Goal: Transaction & Acquisition: Book appointment/travel/reservation

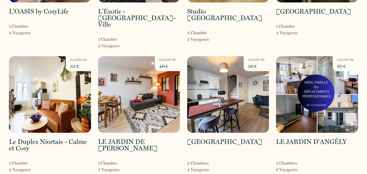
scroll to position [109, 0]
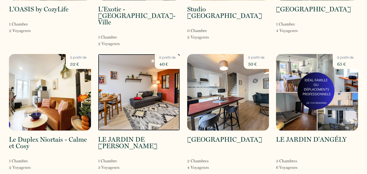
click at [126, 92] on img at bounding box center [139, 92] width 82 height 77
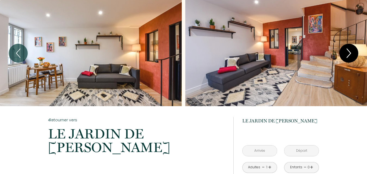
click at [347, 50] on icon "Next" at bounding box center [348, 53] width 11 height 16
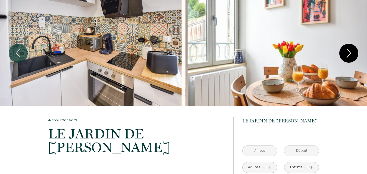
click at [347, 50] on icon "Next" at bounding box center [348, 53] width 11 height 16
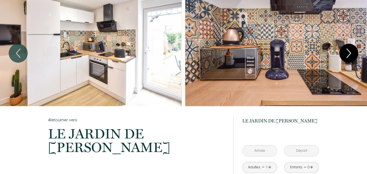
click at [347, 50] on icon "Next" at bounding box center [348, 53] width 11 height 16
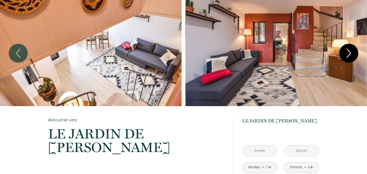
click at [347, 50] on icon "Next" at bounding box center [348, 53] width 11 height 16
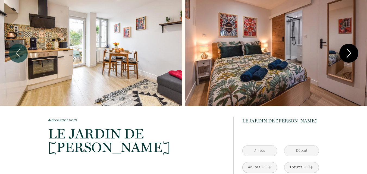
click at [347, 50] on icon "Next" at bounding box center [348, 53] width 11 height 16
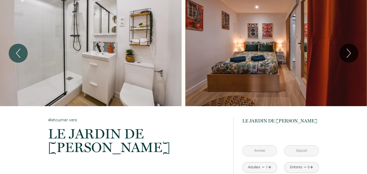
click at [144, 39] on div "Slideshow" at bounding box center [91, 53] width 182 height 106
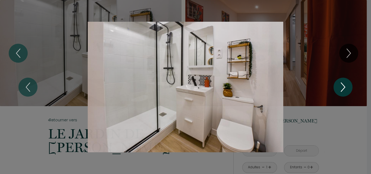
click at [345, 86] on icon "Next" at bounding box center [344, 87] width 4 height 9
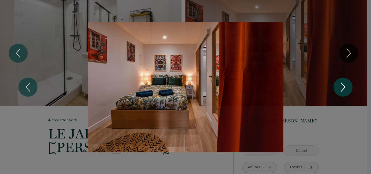
click at [345, 86] on icon "Next" at bounding box center [344, 87] width 4 height 9
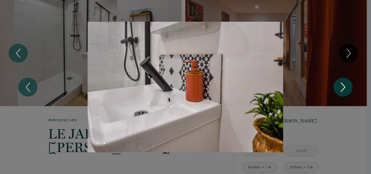
click at [345, 86] on icon "Next" at bounding box center [344, 87] width 4 height 9
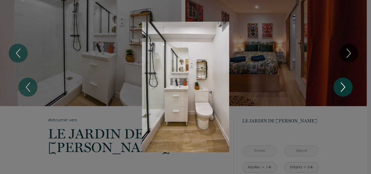
click at [345, 86] on icon "Next" at bounding box center [344, 87] width 4 height 9
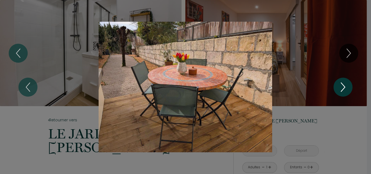
click at [345, 86] on icon "Next" at bounding box center [344, 87] width 4 height 9
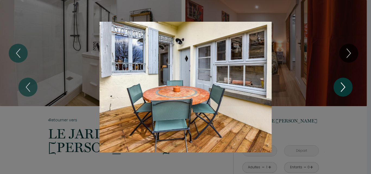
click at [345, 86] on icon "Next" at bounding box center [344, 87] width 4 height 9
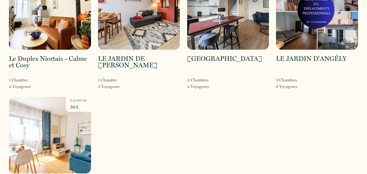
scroll to position [190, 0]
